Goal: Task Accomplishment & Management: Manage account settings

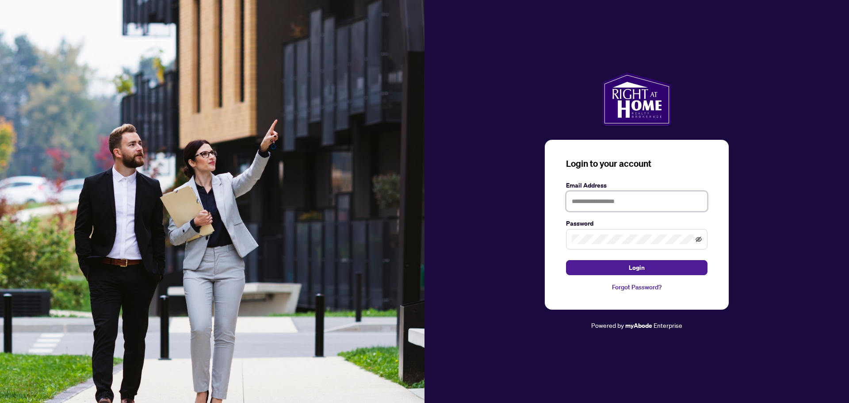
type input "**********"
click at [698, 239] on icon "eye-invisible" at bounding box center [698, 238] width 6 height 5
click at [653, 267] on button "Login" at bounding box center [636, 267] width 141 height 15
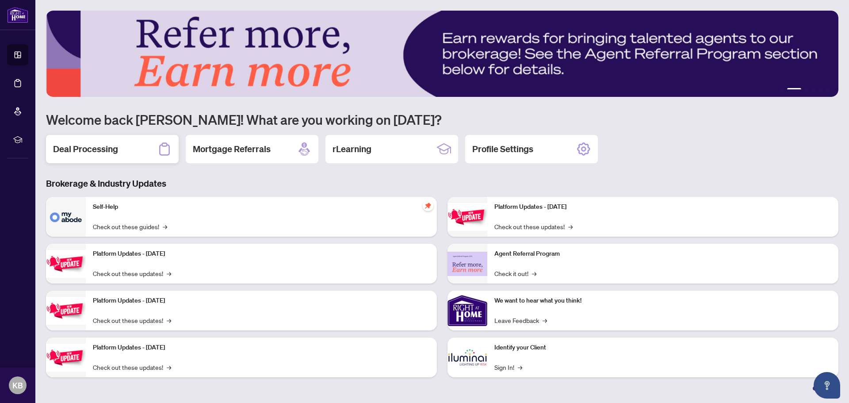
click at [121, 149] on div "Deal Processing" at bounding box center [112, 149] width 133 height 28
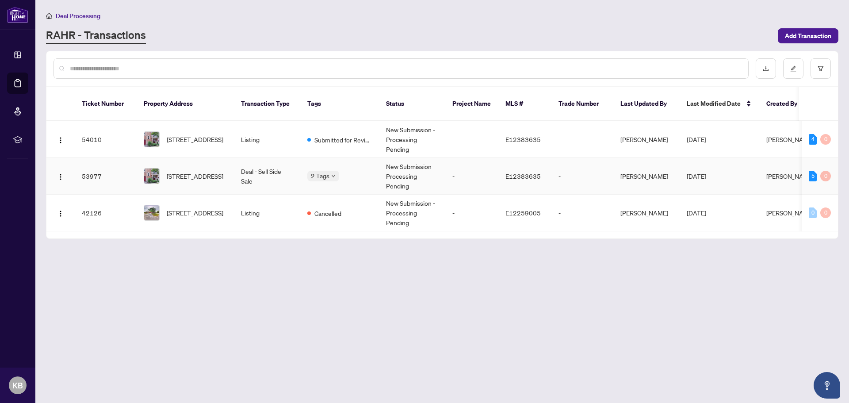
click at [307, 173] on div "Deposit Submitted Submitted for Review" at bounding box center [307, 173] width 0 height 0
click at [811, 171] on div "5" at bounding box center [813, 176] width 8 height 11
click at [84, 164] on td "53977" at bounding box center [106, 176] width 62 height 37
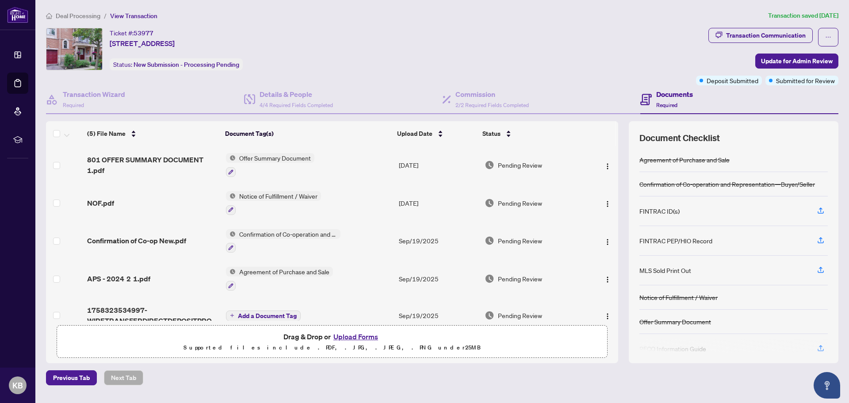
scroll to position [13, 0]
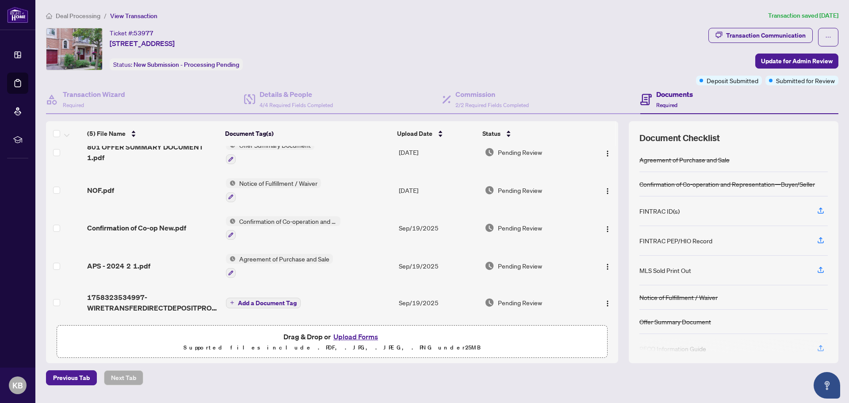
click at [271, 300] on span "Add a Document Tag" at bounding box center [267, 303] width 59 height 6
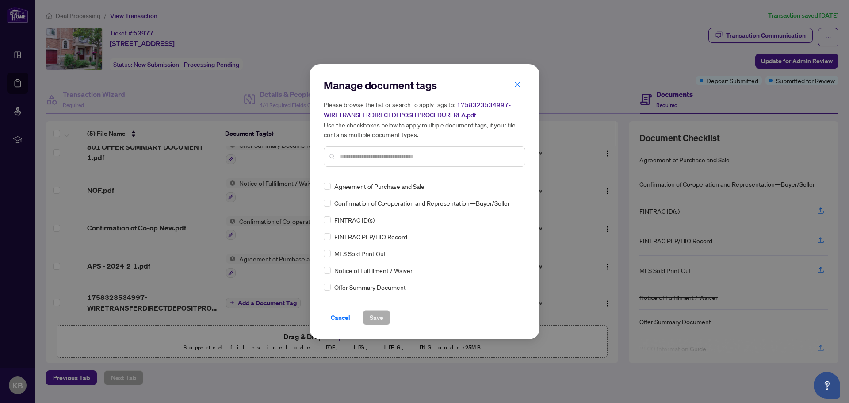
click at [517, 100] on h5 "Please browse the list or search to apply tags to: 1758323534997-WIRETRANSFERDI…" at bounding box center [425, 119] width 202 height 40
click at [516, 83] on icon "close" at bounding box center [517, 84] width 6 height 6
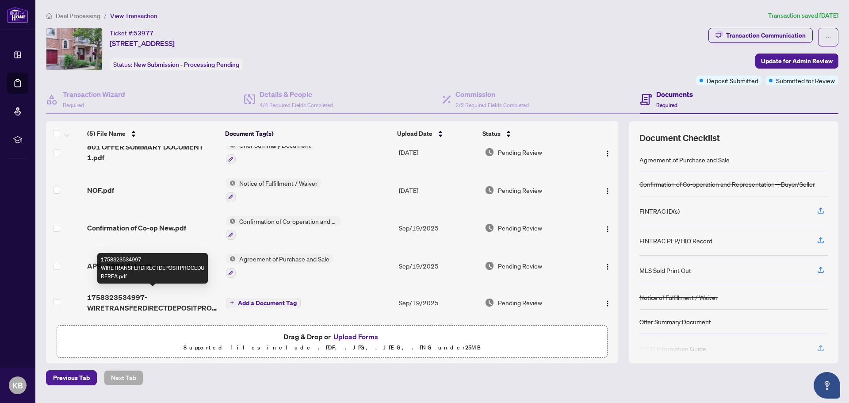
click at [147, 300] on span "1758323534997-WIRETRANSFERDIRECTDEPOSITPROCEDUREREA.pdf" at bounding box center [152, 302] width 131 height 21
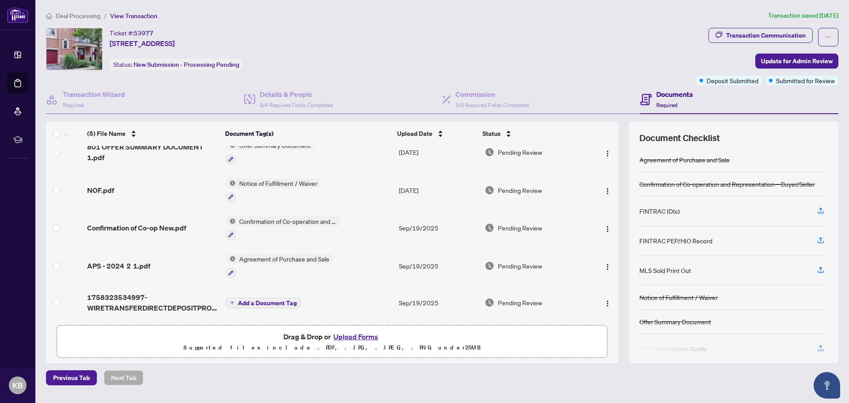
scroll to position [44, 0]
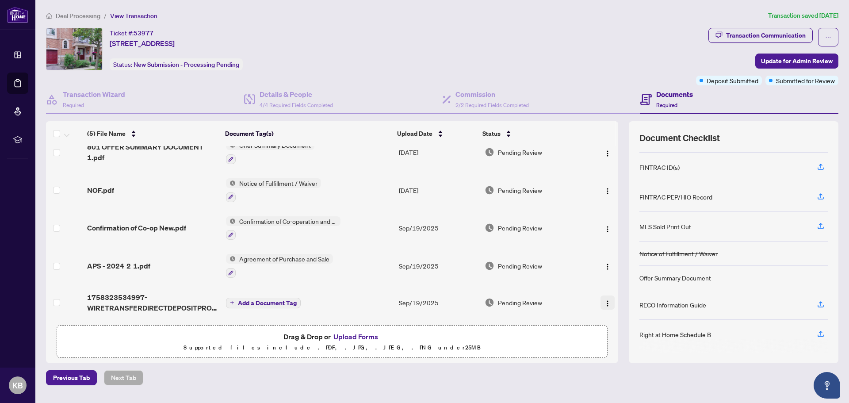
click at [609, 302] on button "button" at bounding box center [607, 302] width 14 height 14
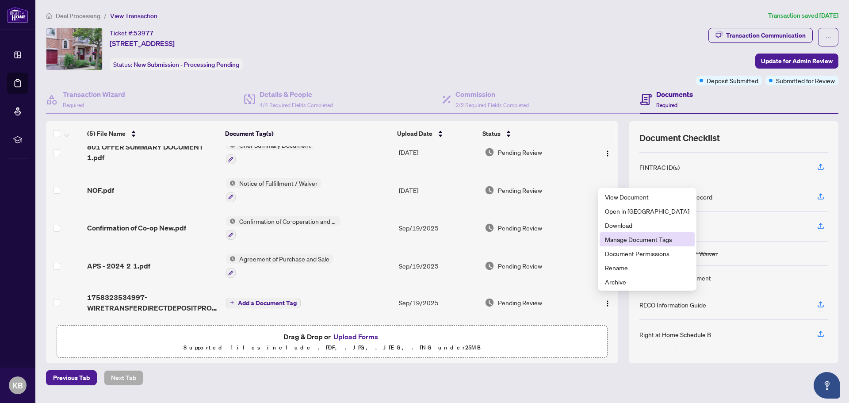
click at [646, 238] on span "Manage Document Tags" at bounding box center [647, 239] width 84 height 10
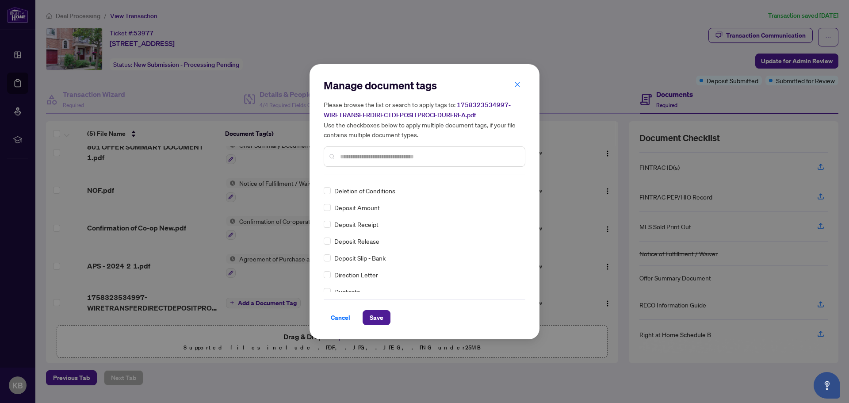
scroll to position [0, 0]
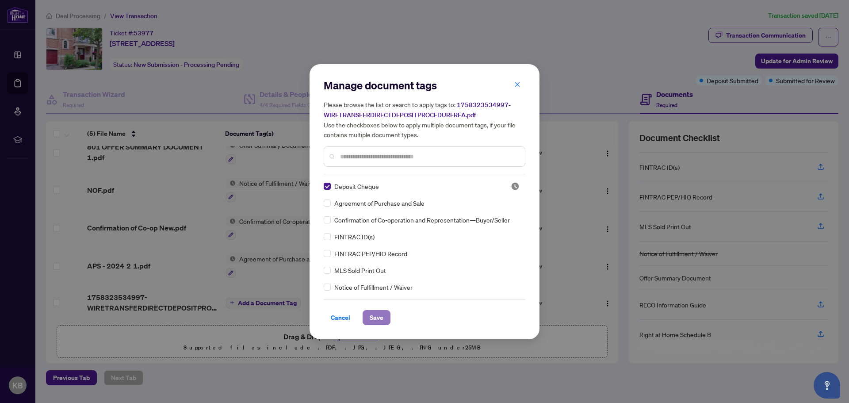
click at [382, 317] on span "Save" at bounding box center [377, 317] width 14 height 14
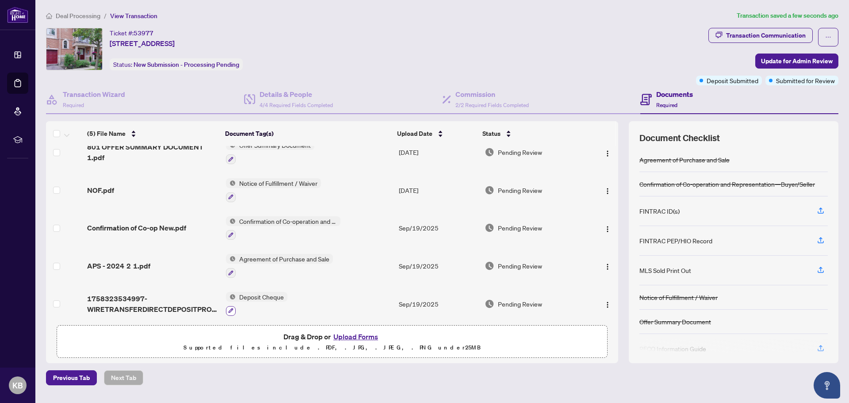
click at [229, 308] on icon "button" at bounding box center [230, 310] width 5 height 5
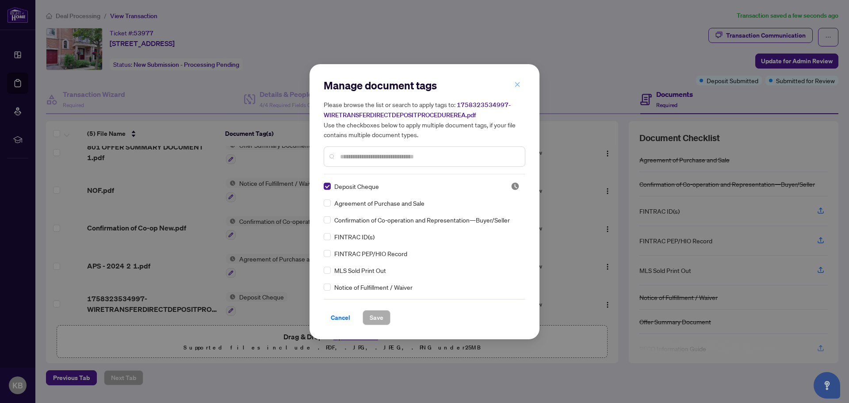
click at [519, 83] on icon "close" at bounding box center [517, 84] width 6 height 6
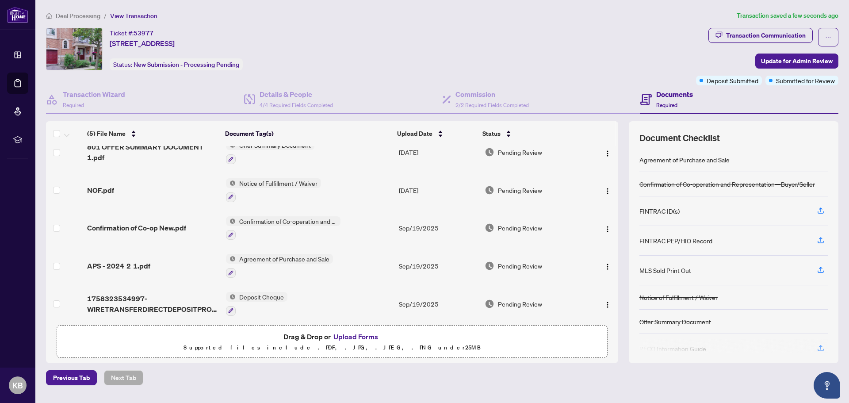
scroll to position [15, 0]
click at [355, 335] on button "Upload Forms" at bounding box center [356, 336] width 50 height 11
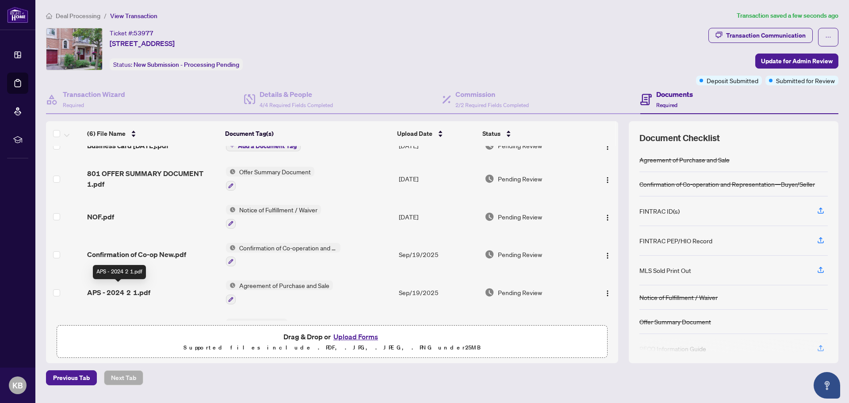
click at [132, 290] on span "APS - 2024 2 1.pdf" at bounding box center [118, 292] width 63 height 11
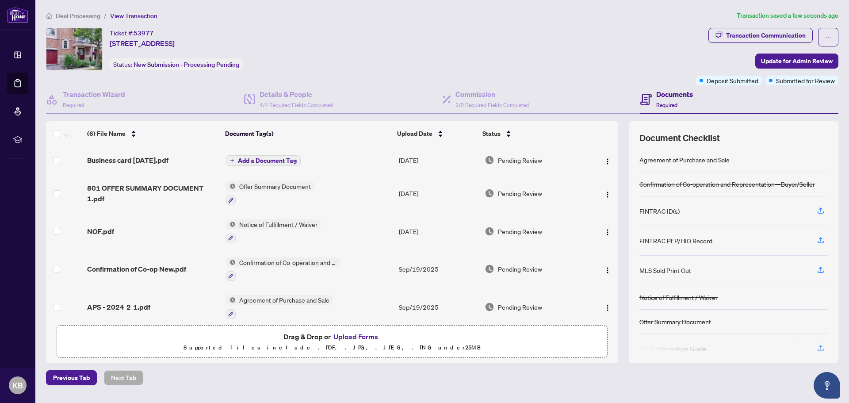
click at [268, 158] on span "Add a Document Tag" at bounding box center [267, 160] width 59 height 6
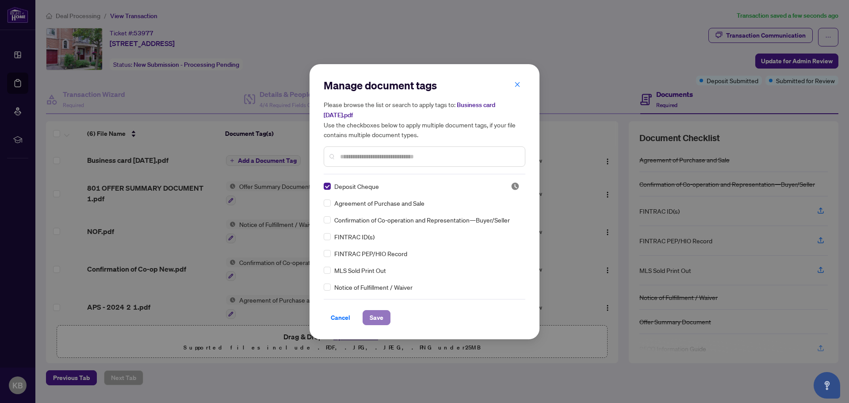
click at [378, 316] on span "Save" at bounding box center [377, 317] width 14 height 14
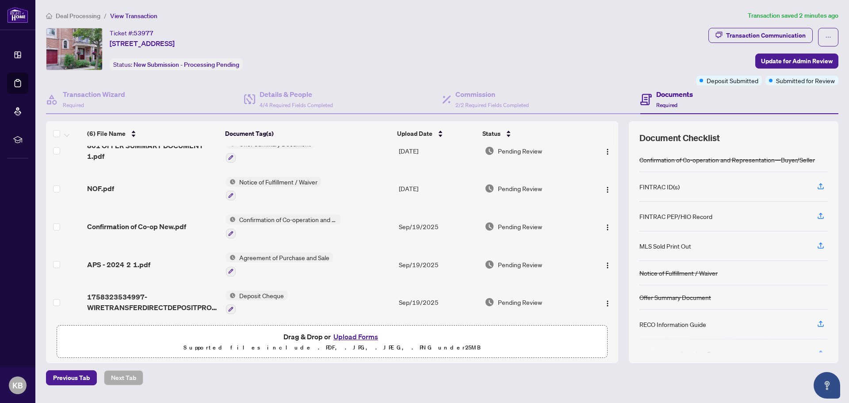
scroll to position [44, 0]
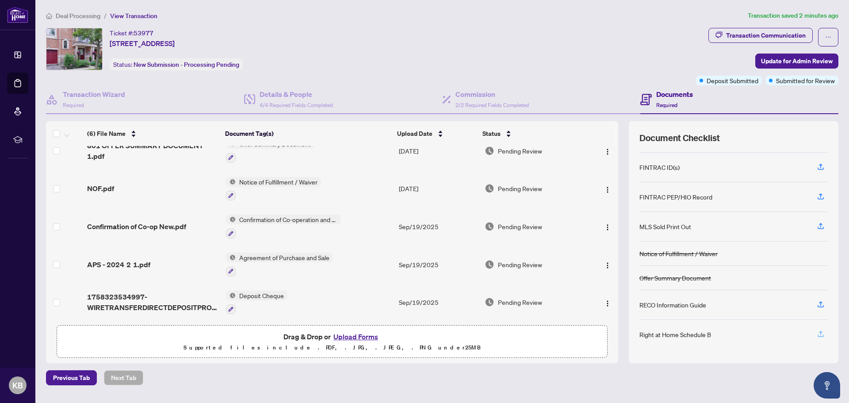
click at [821, 333] on icon "button" at bounding box center [820, 334] width 8 height 8
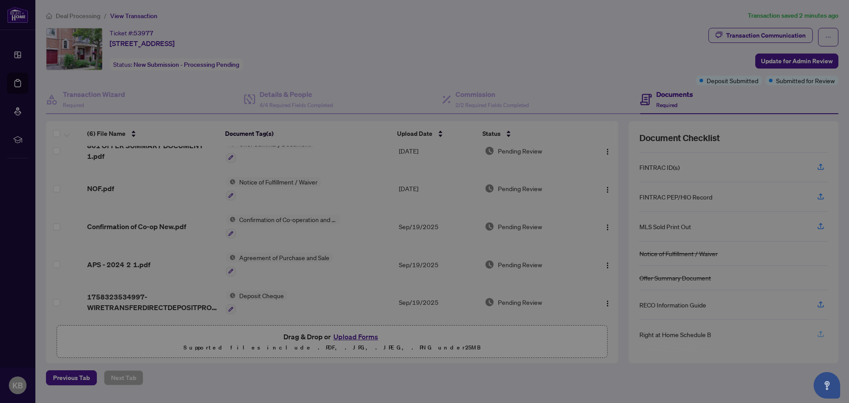
click at [88, 217] on div "Please wait while we upload your file(s)... Do not close or refresh the browser…" at bounding box center [424, 201] width 849 height 403
